Goal: Information Seeking & Learning: Learn about a topic

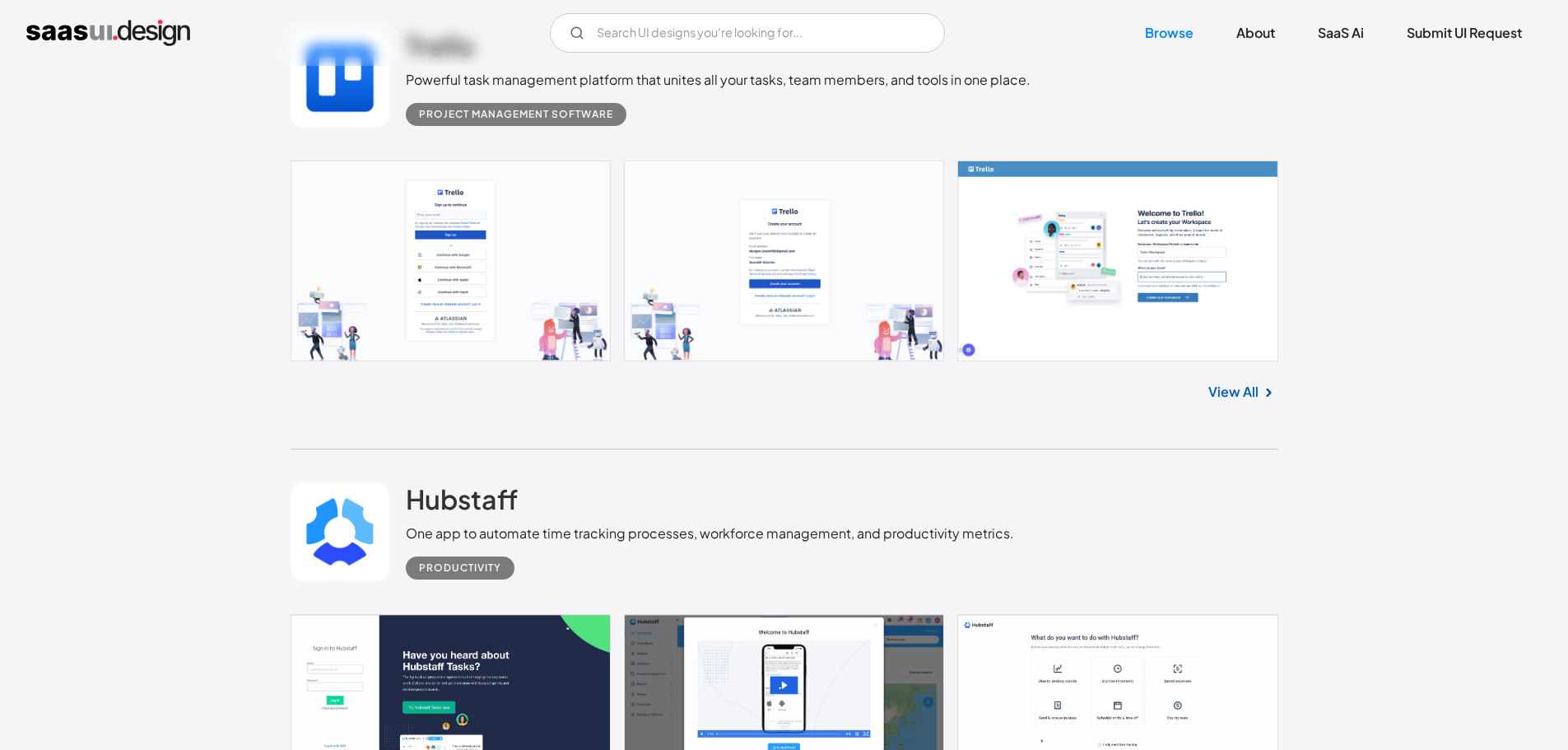
scroll to position [4033, 0]
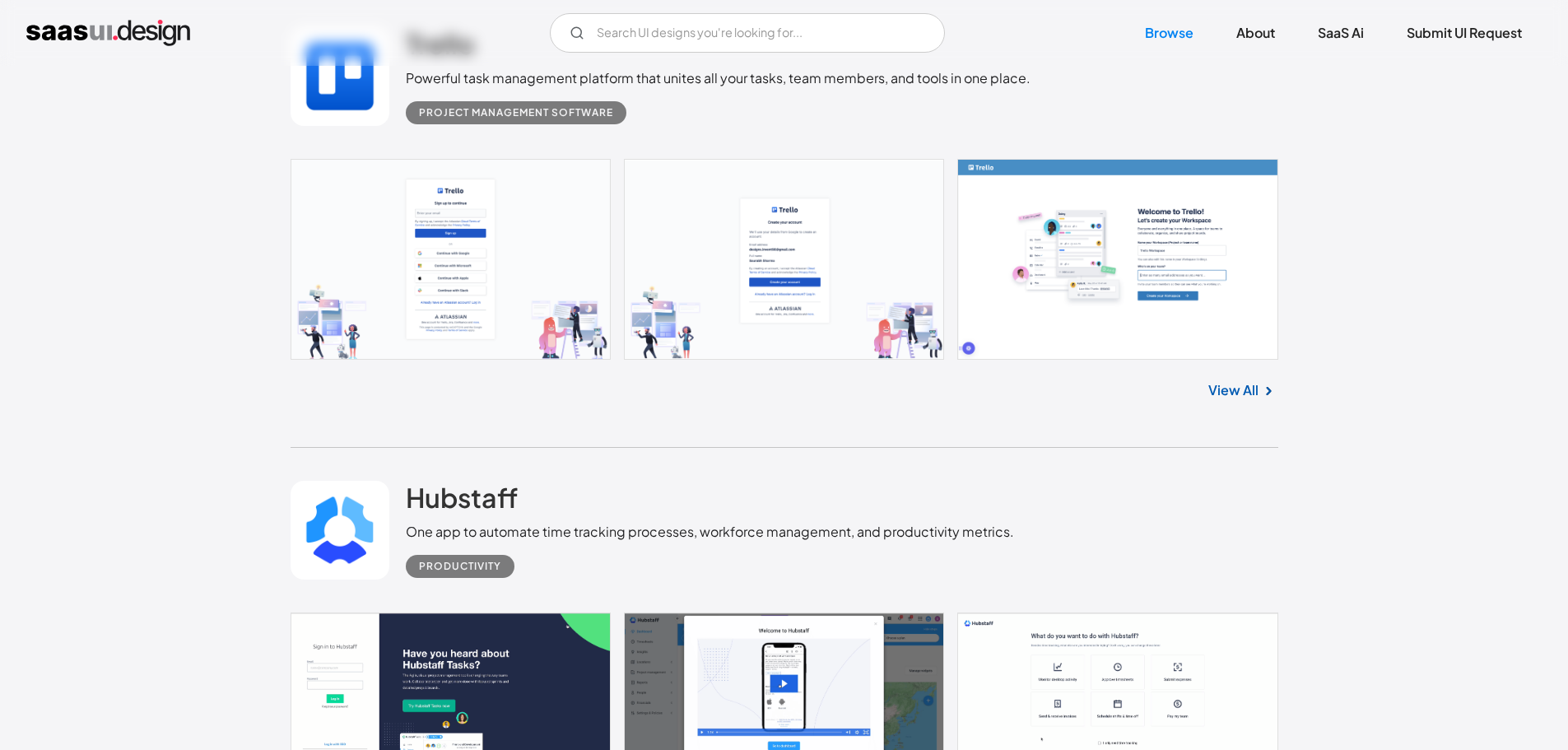
click at [1103, 306] on link at bounding box center [784, 259] width 987 height 201
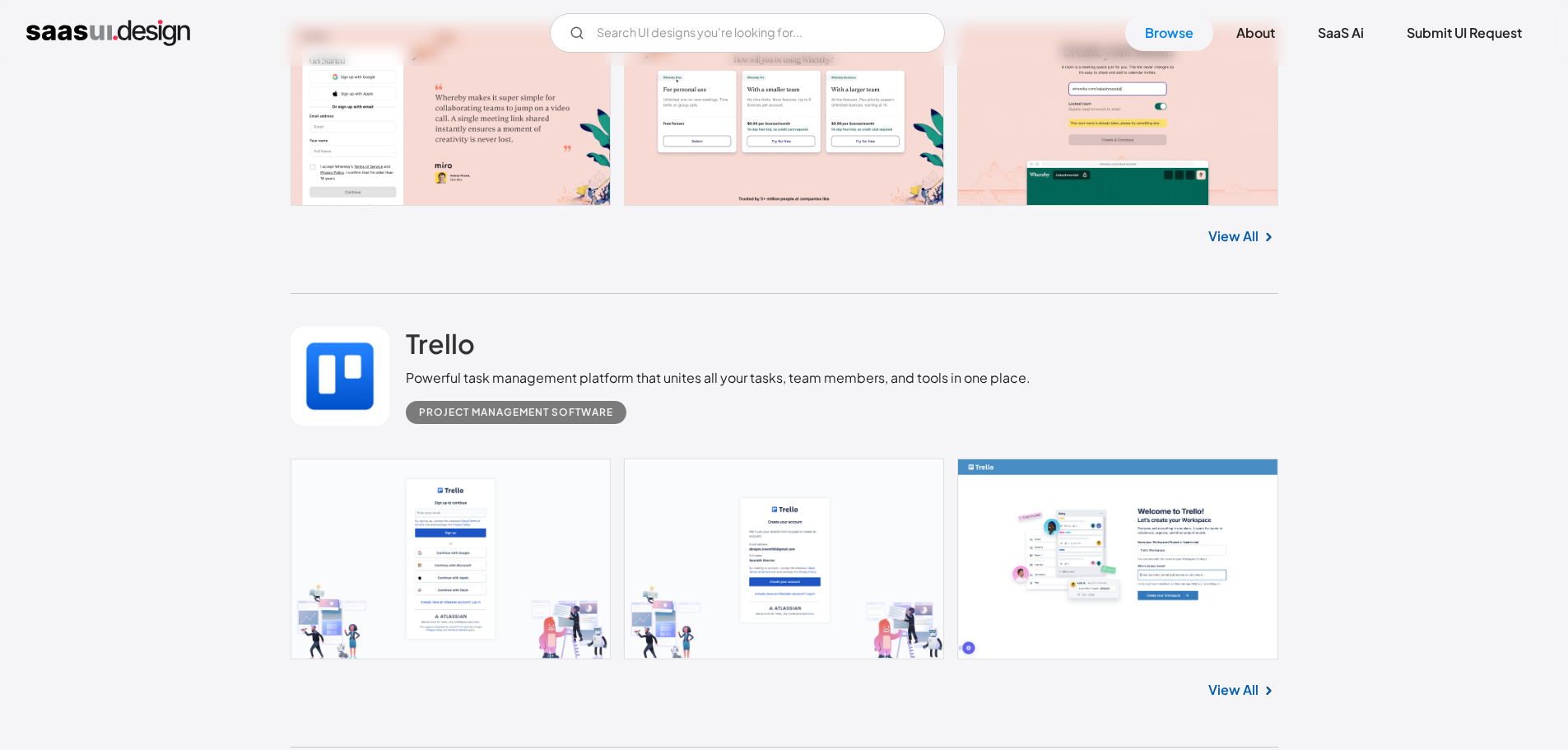
scroll to position [3704, 0]
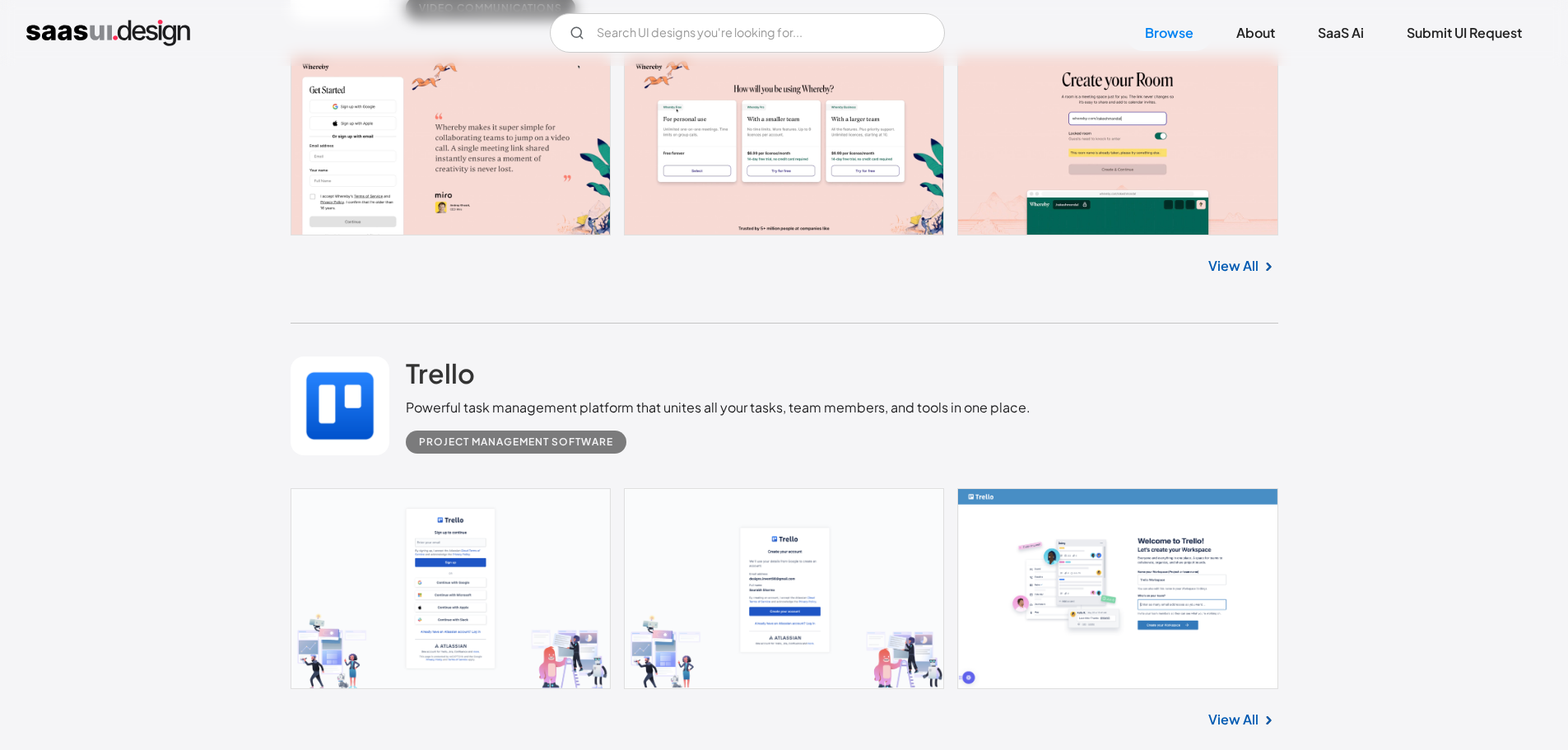
click at [779, 201] on link at bounding box center [784, 144] width 987 height 181
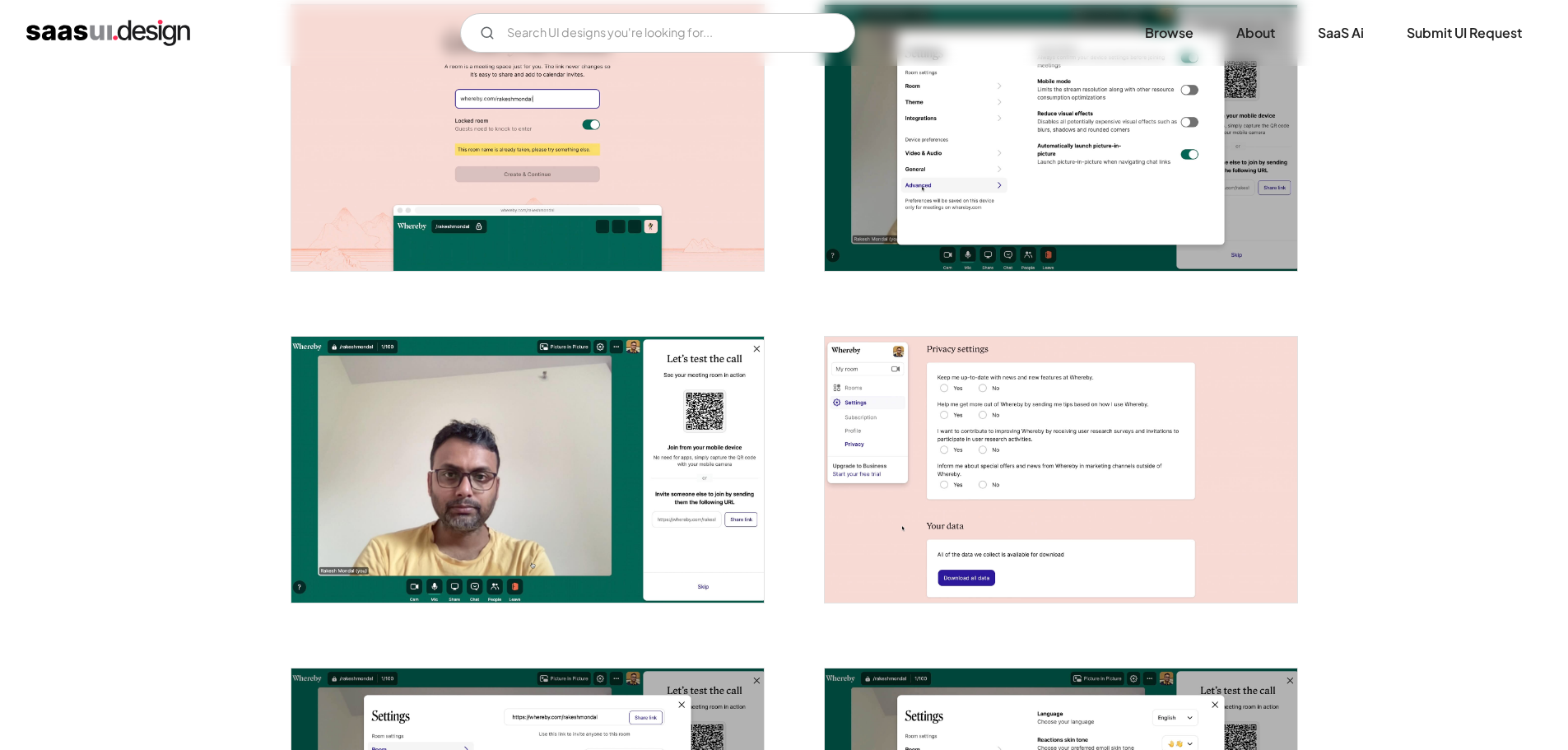
scroll to position [741, 0]
